Goal: Task Accomplishment & Management: Manage account settings

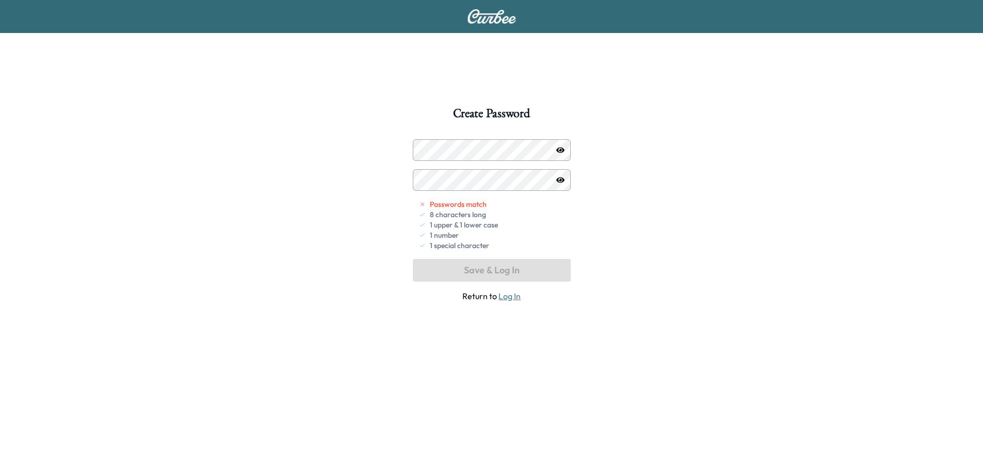
click at [648, 275] on div "Create Password Passwords match 8 characters long 1 upper & 1 lower case 1 numb…" at bounding box center [491, 344] width 983 height 474
click at [556, 179] on icon "button" at bounding box center [560, 180] width 8 height 8
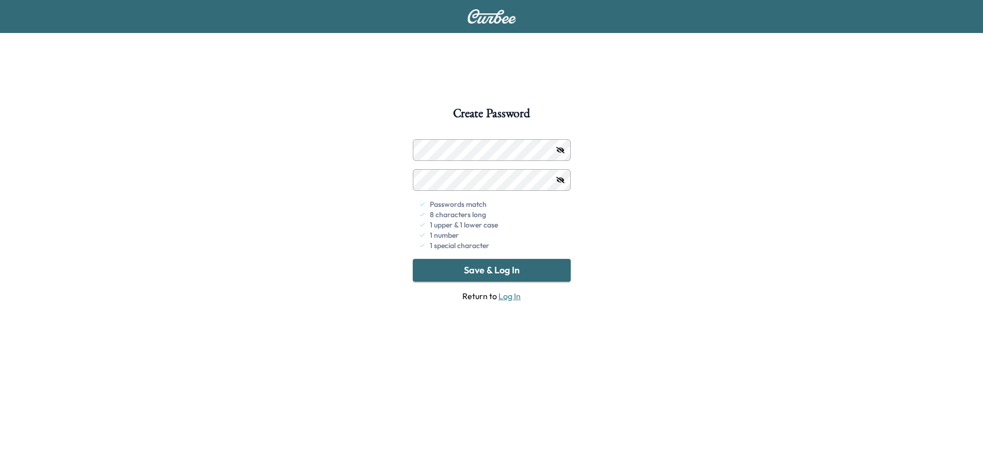
click at [509, 267] on button "Save & Log In" at bounding box center [492, 270] width 158 height 23
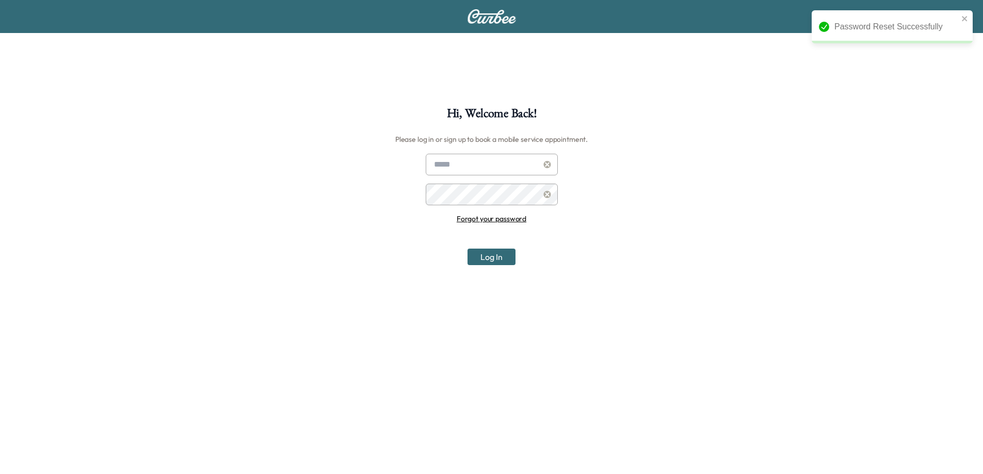
click at [509, 161] on input "text" at bounding box center [492, 165] width 132 height 22
type input "**********"
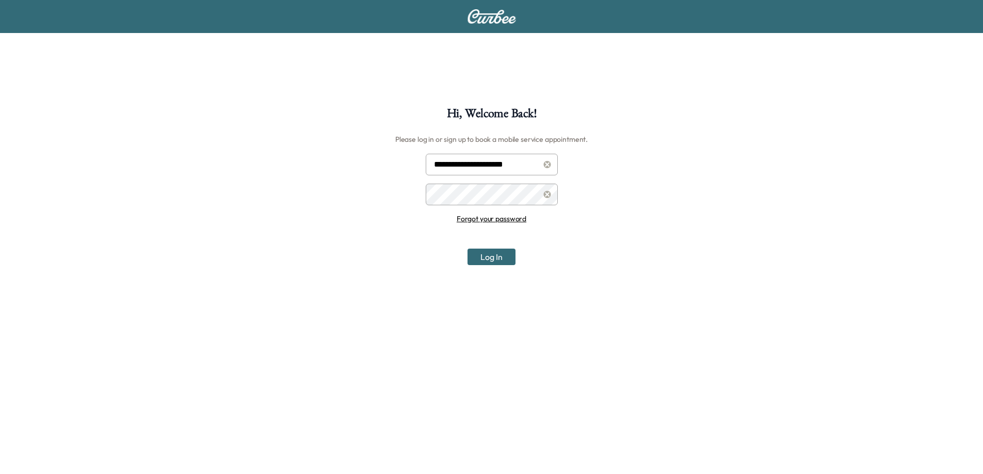
click at [510, 258] on button "Log In" at bounding box center [492, 257] width 48 height 17
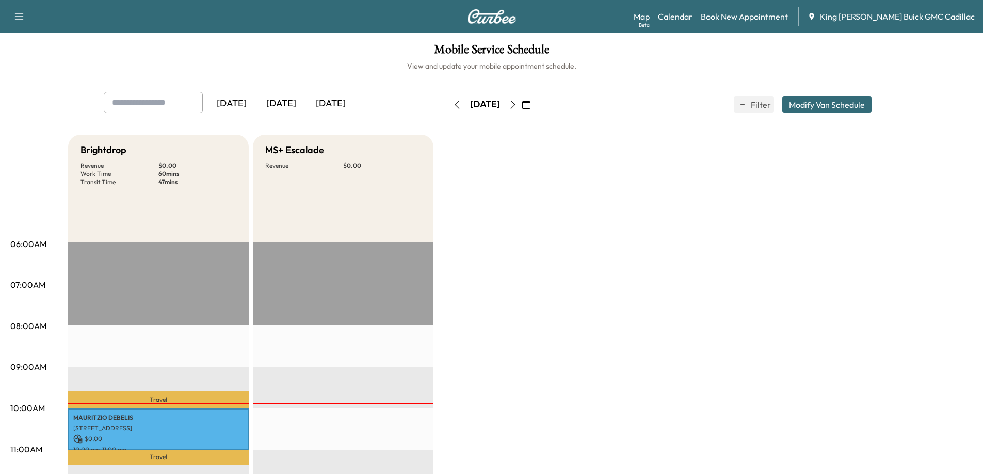
click at [517, 105] on icon "button" at bounding box center [513, 105] width 8 height 8
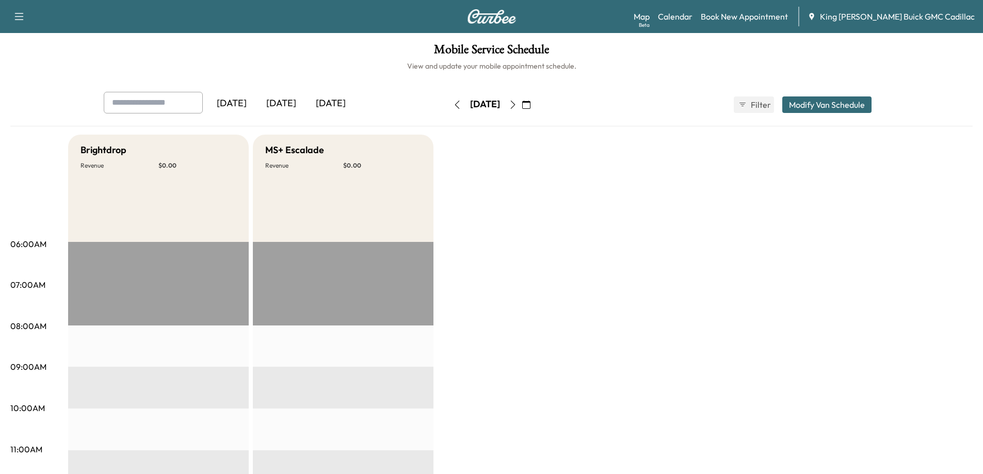
click at [517, 107] on icon "button" at bounding box center [513, 105] width 8 height 8
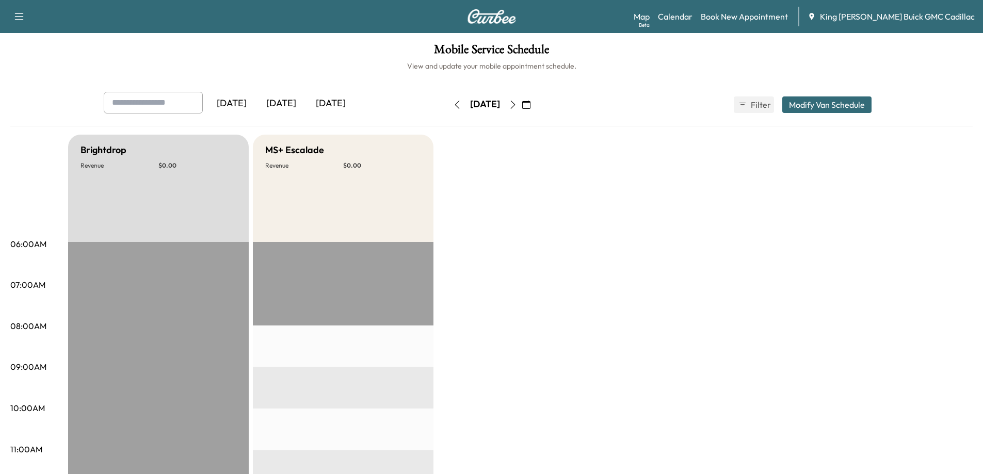
click at [517, 105] on icon "button" at bounding box center [513, 105] width 8 height 8
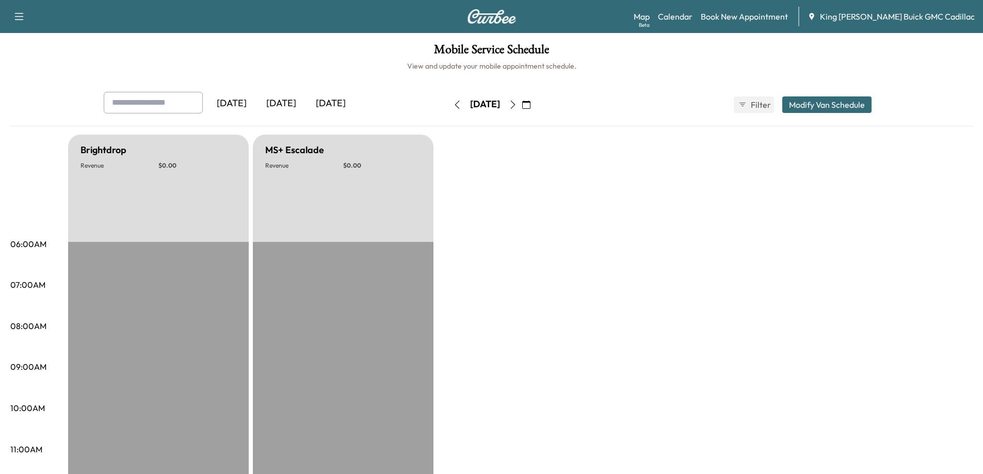
click at [517, 105] on icon "button" at bounding box center [513, 105] width 8 height 8
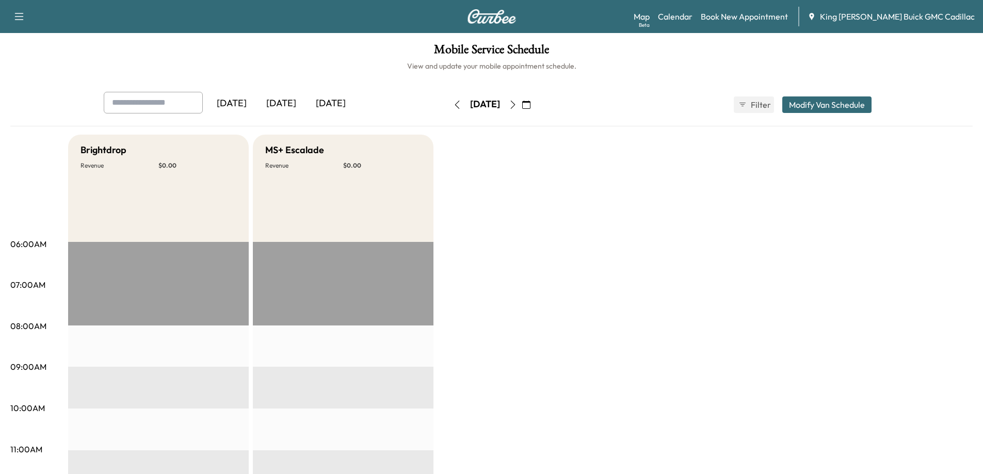
click at [21, 16] on icon "button" at bounding box center [19, 16] width 12 height 12
click at [453, 105] on icon "button" at bounding box center [457, 105] width 8 height 8
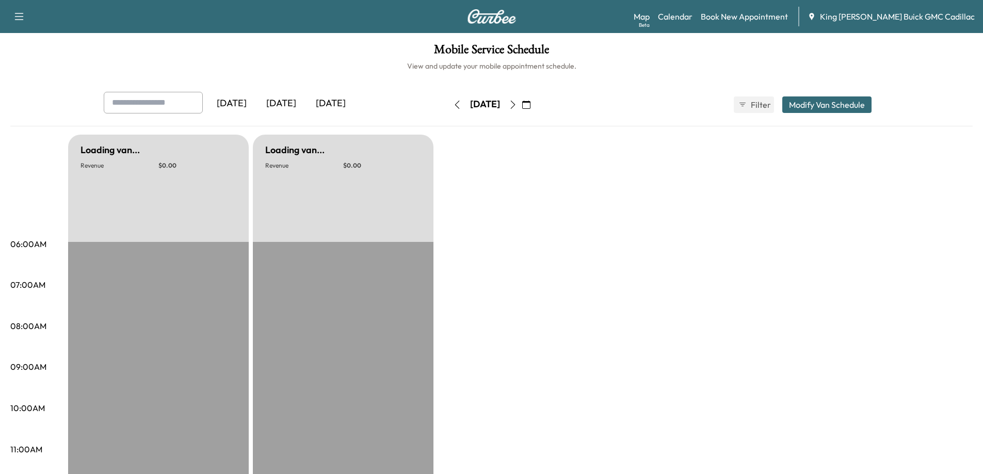
click at [453, 105] on icon "button" at bounding box center [457, 105] width 8 height 8
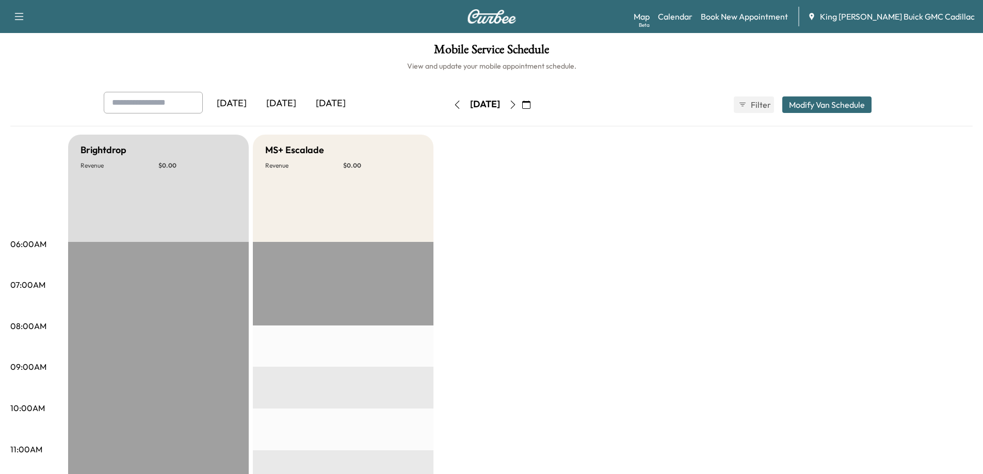
click at [449, 106] on button "button" at bounding box center [458, 105] width 18 height 17
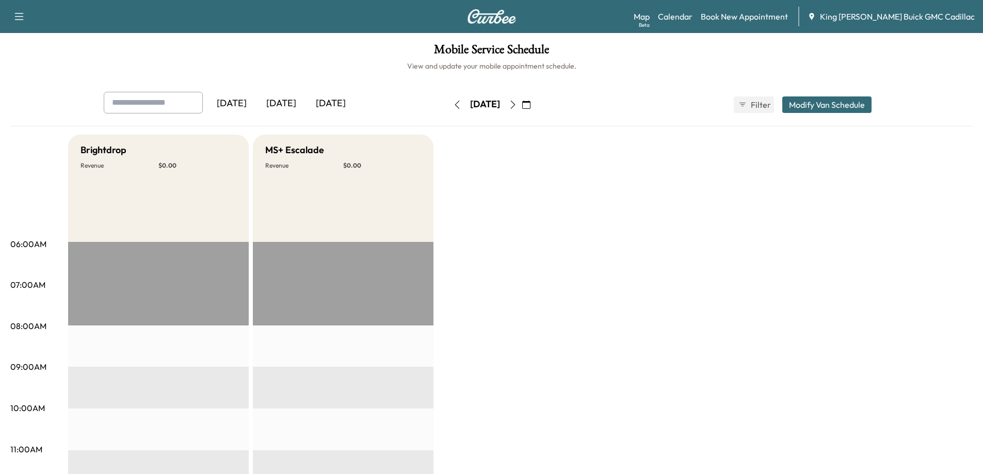
click at [453, 106] on icon "button" at bounding box center [457, 105] width 8 height 8
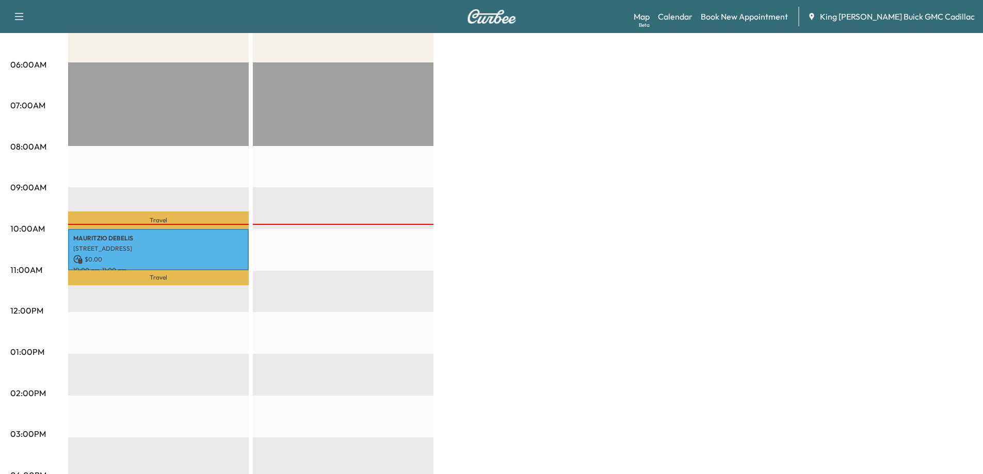
scroll to position [206, 0]
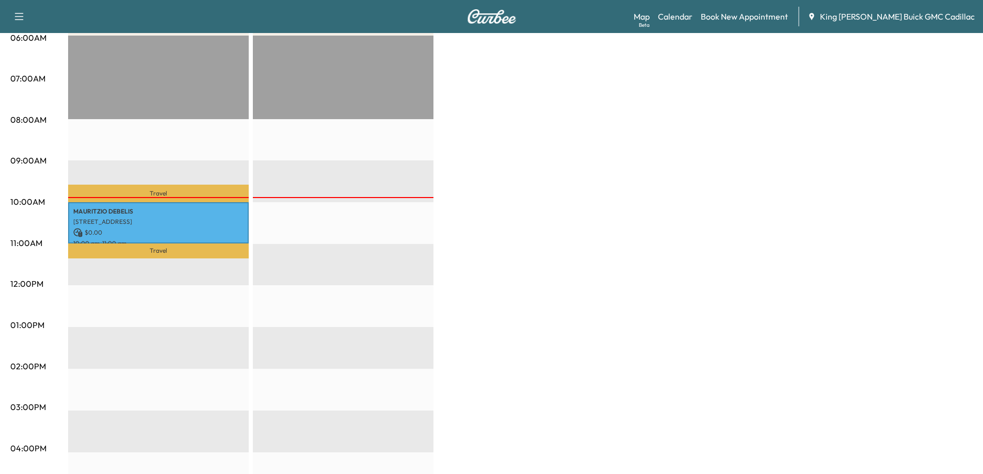
click at [795, 229] on div "Brightdrop Revenue $ 0.00 Work Time 60 mins Transit Time 47 mins Travel [PERSON…" at bounding box center [520, 315] width 905 height 774
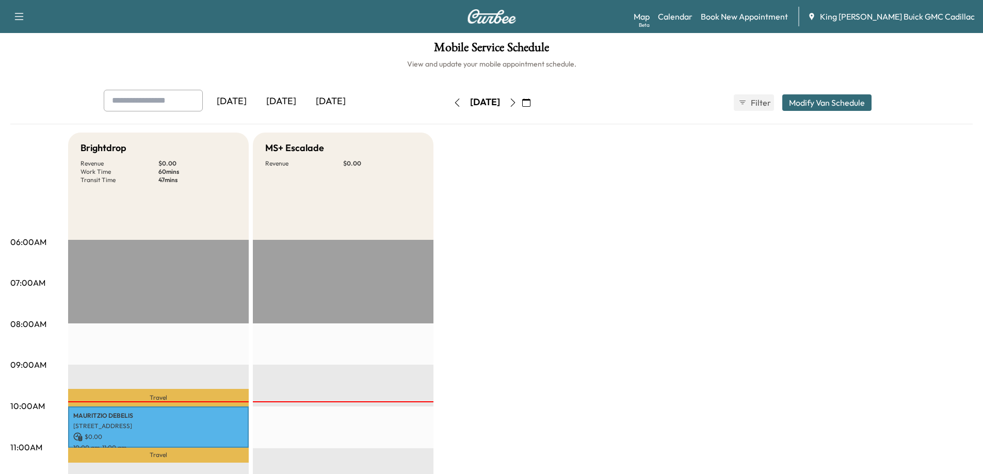
scroll to position [0, 0]
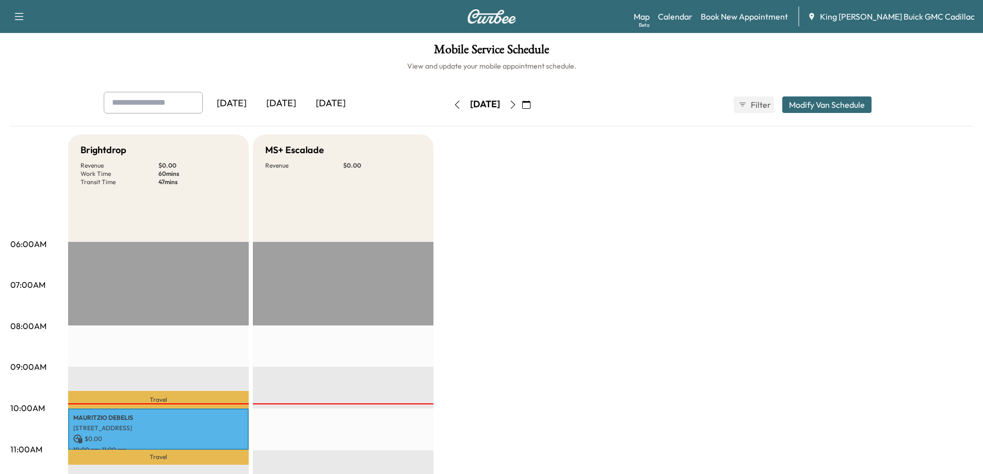
click at [24, 13] on icon "button" at bounding box center [19, 16] width 12 height 12
click at [285, 71] on div "Mobile Service Schedule View and update your mobile appointment schedule. [DATE…" at bounding box center [491, 476] width 983 height 886
click at [248, 102] on div "[DATE]" at bounding box center [232, 104] width 50 height 24
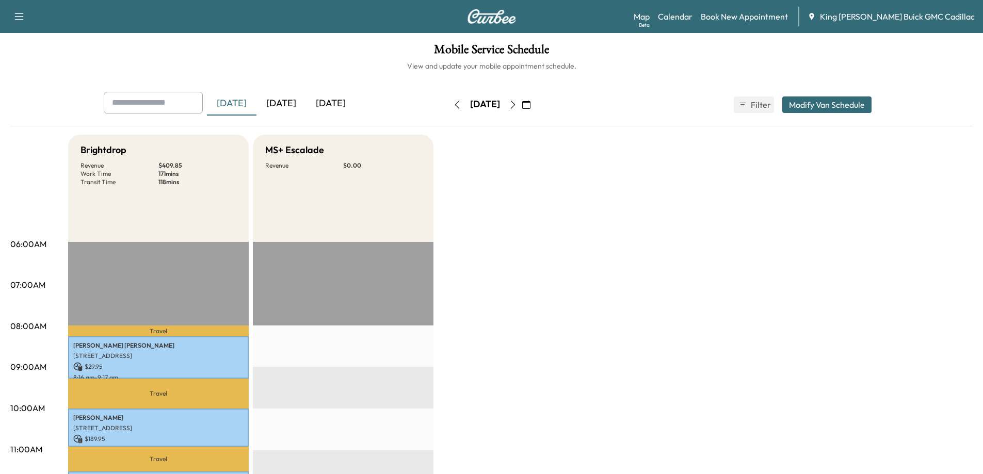
click at [517, 106] on icon "button" at bounding box center [513, 105] width 8 height 8
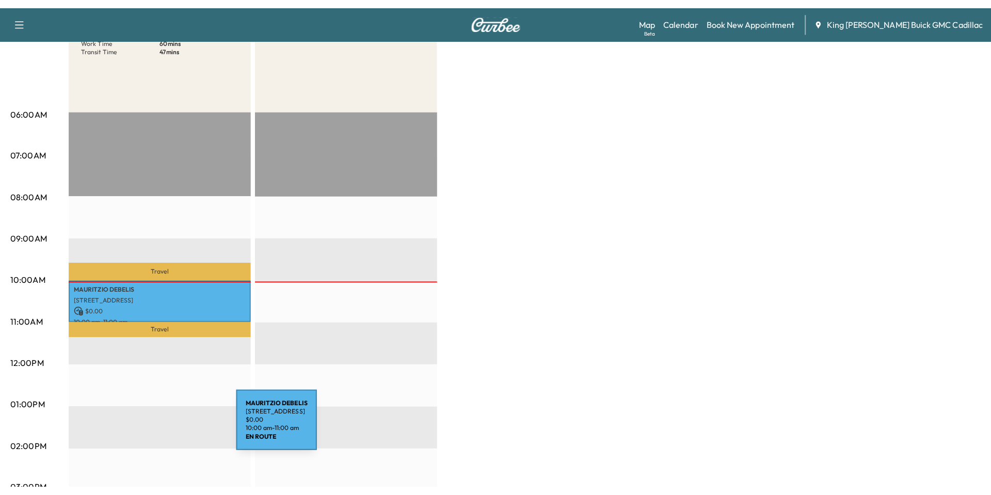
scroll to position [155, 0]
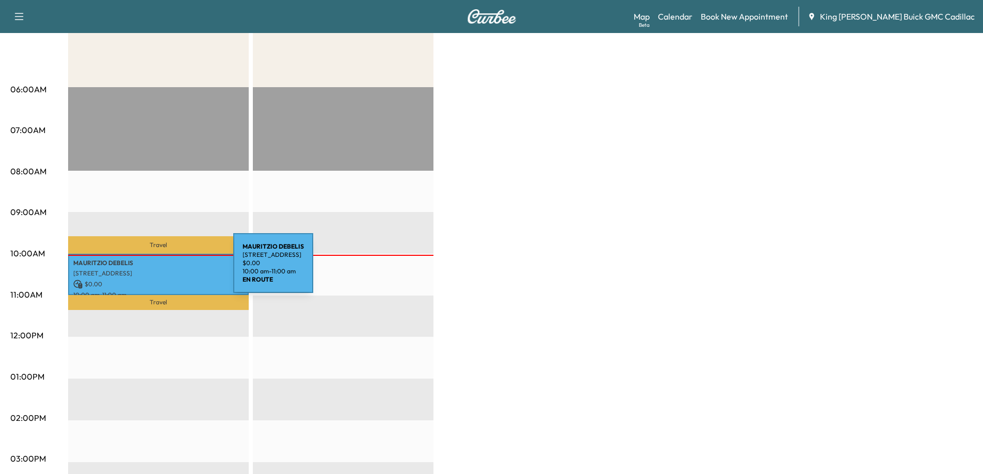
click at [156, 269] on p "[STREET_ADDRESS]" at bounding box center [158, 273] width 170 height 8
